Goal: Task Accomplishment & Management: Manage account settings

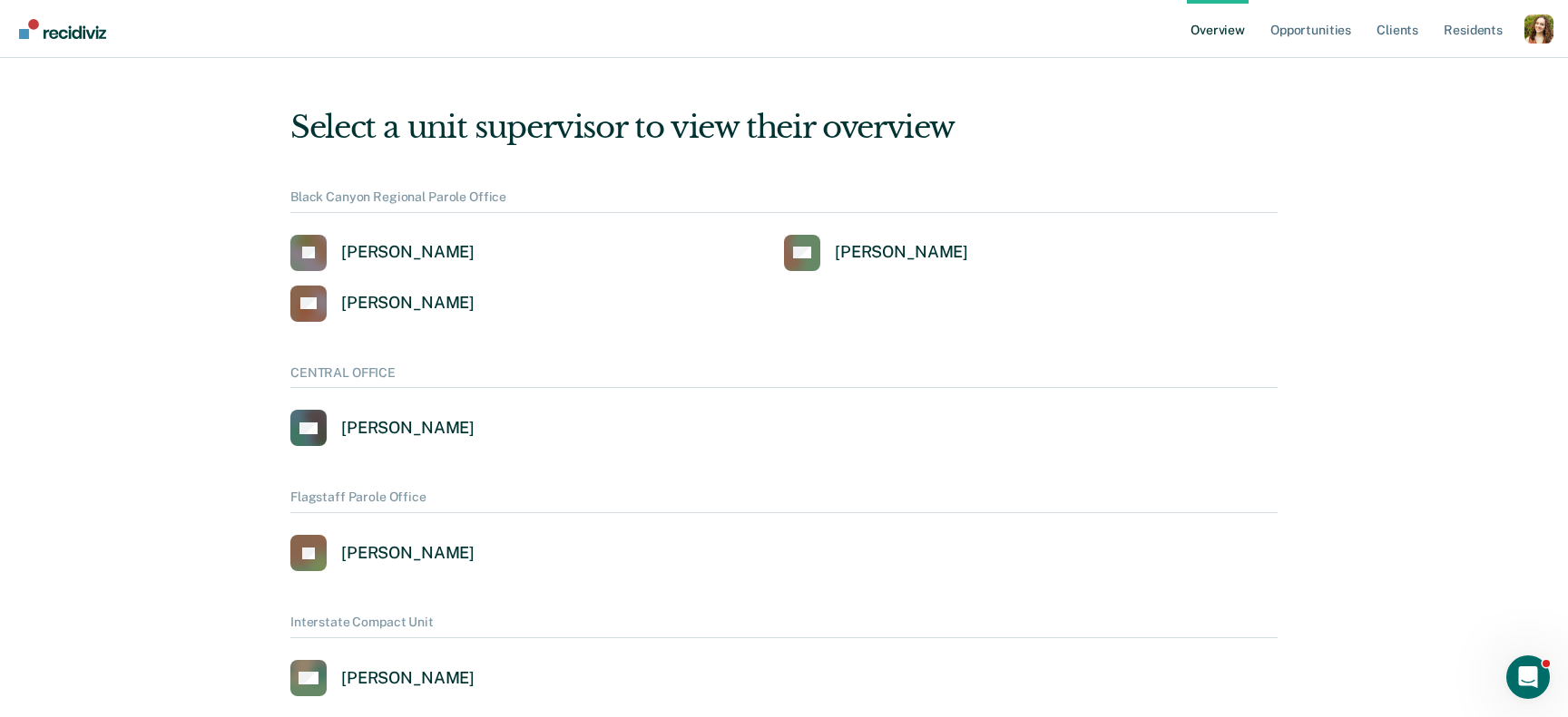
click at [1522, 34] on ul "Overview Opportunities Client s Resident s" at bounding box center [1356, 29] width 337 height 58
click at [1549, 37] on div "Profile dropdown button" at bounding box center [1538, 29] width 29 height 29
click at [1437, 73] on link "Profile" at bounding box center [1465, 73] width 146 height 16
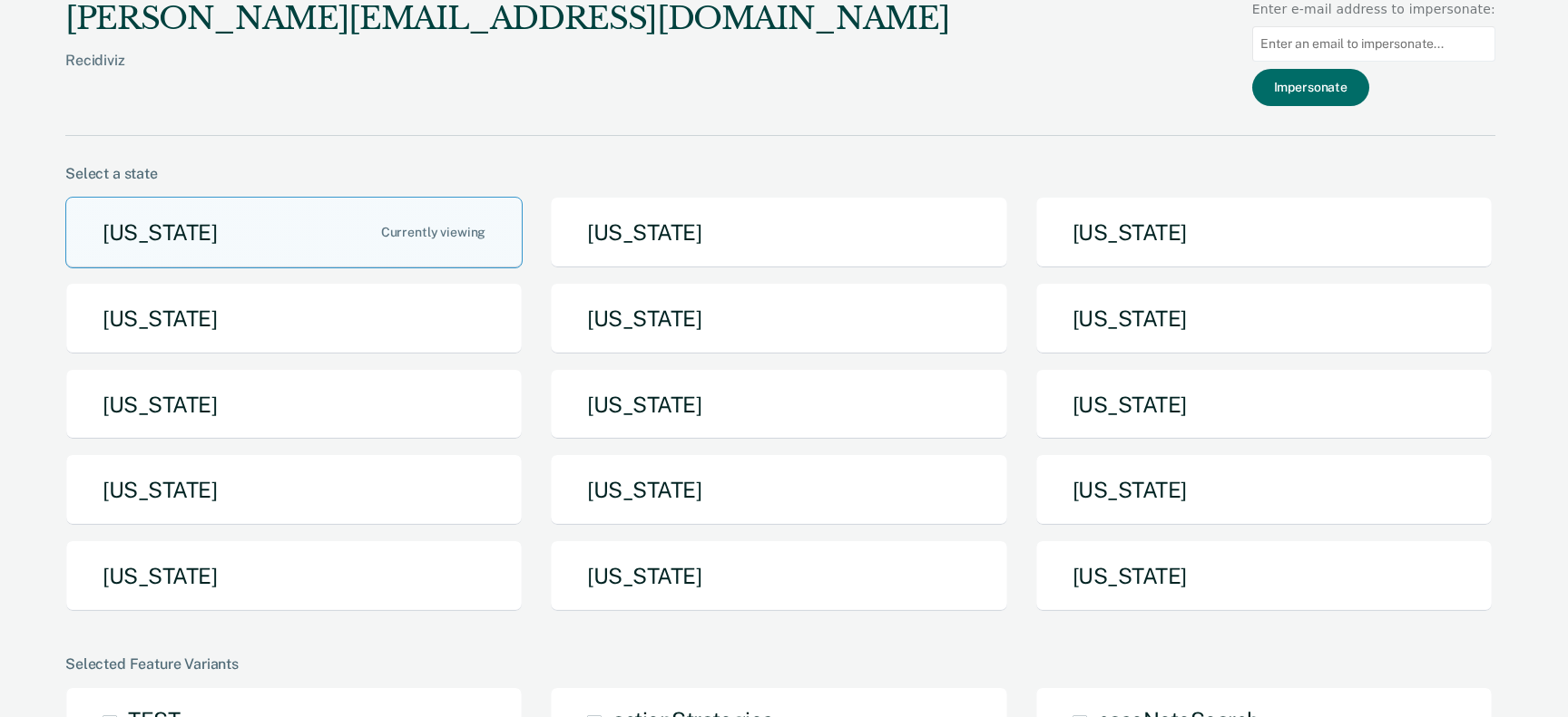
click at [1373, 36] on input at bounding box center [1374, 44] width 243 height 36
paste input "[PERSON_NAME][EMAIL_ADDRESS][PERSON_NAME][DOMAIN_NAME][US_STATE]"
type input "[PERSON_NAME][EMAIL_ADDRESS][PERSON_NAME][DOMAIN_NAME][US_STATE]"
click at [1353, 82] on button "Impersonate" at bounding box center [1310, 88] width 117 height 37
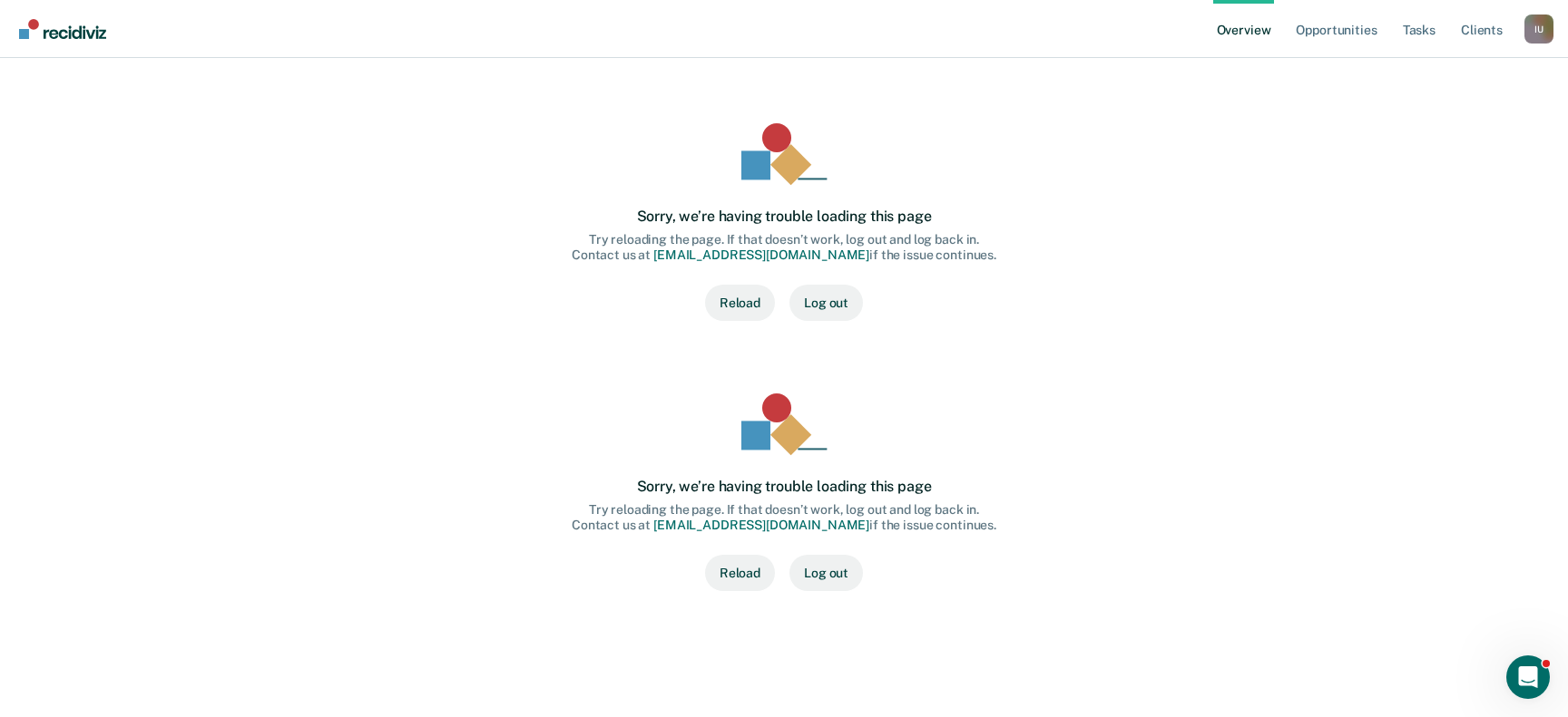
click at [1110, 366] on div "Sorry, we’re having trouble loading this page Try reloading the page. If that d…" at bounding box center [784, 492] width 987 height 255
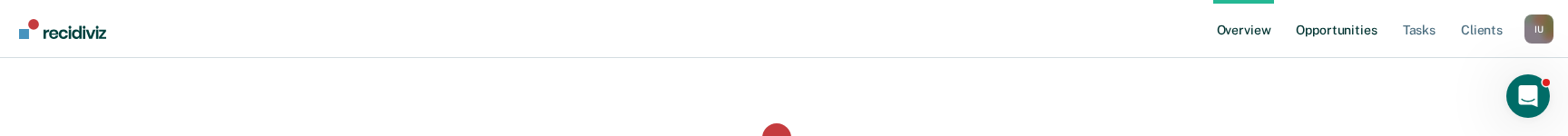
click at [1337, 33] on link "Opportunities" at bounding box center [1335, 29] width 88 height 58
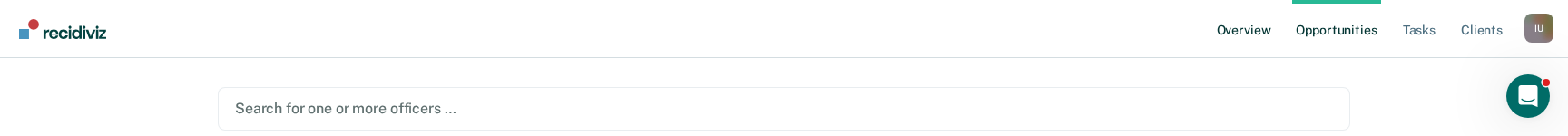
click at [1246, 28] on link "Overview" at bounding box center [1243, 29] width 62 height 58
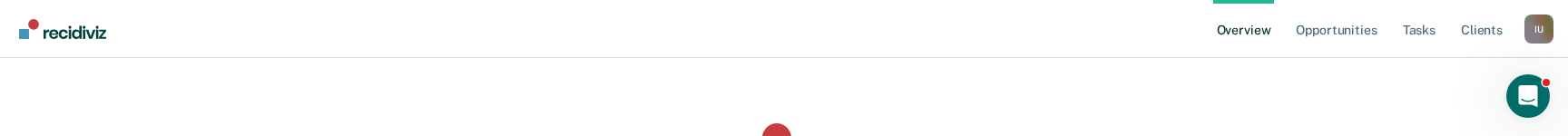
click at [1537, 28] on div "I U" at bounding box center [1538, 29] width 29 height 29
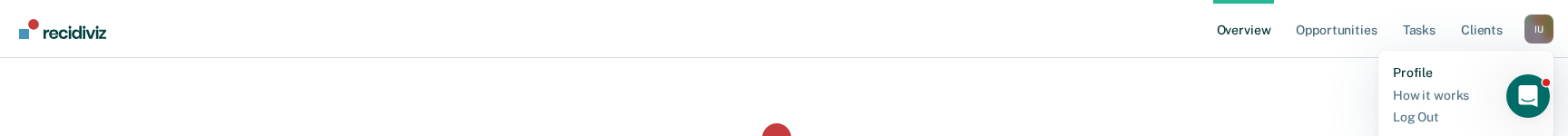
click at [1418, 68] on link "Profile" at bounding box center [1465, 73] width 146 height 16
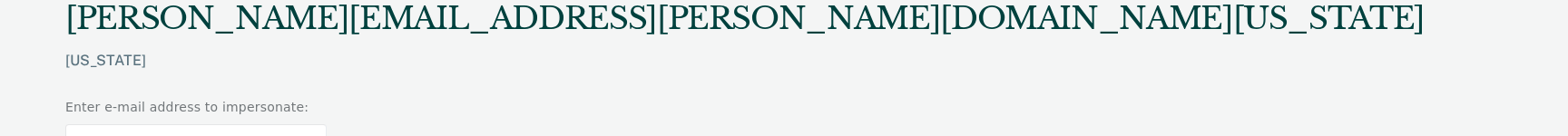
paste input "if this user is a supervisor, why are we hitting the officer endpoint for them?"
type input "if this user is a supervisor, why are we hitting the officer endpoint for them?"
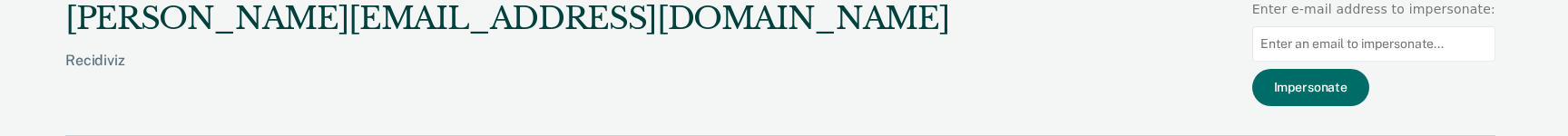
click at [1404, 39] on input at bounding box center [1374, 44] width 243 height 35
paste input "[PERSON_NAME][EMAIL_ADDRESS][PERSON_NAME][DOMAIN_NAME][US_STATE]"
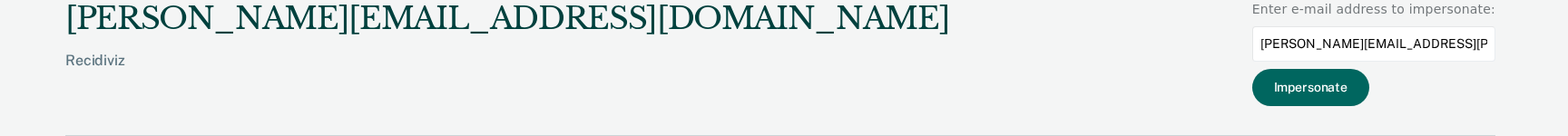
type input "[PERSON_NAME][EMAIL_ADDRESS][PERSON_NAME][DOMAIN_NAME][US_STATE]"
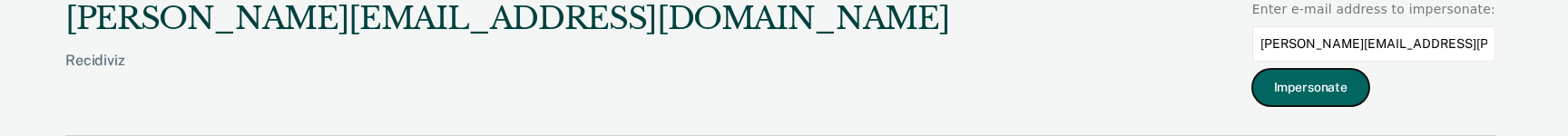
click at [1347, 82] on button "Impersonate" at bounding box center [1310, 88] width 117 height 37
